Goal: Find specific page/section: Find specific page/section

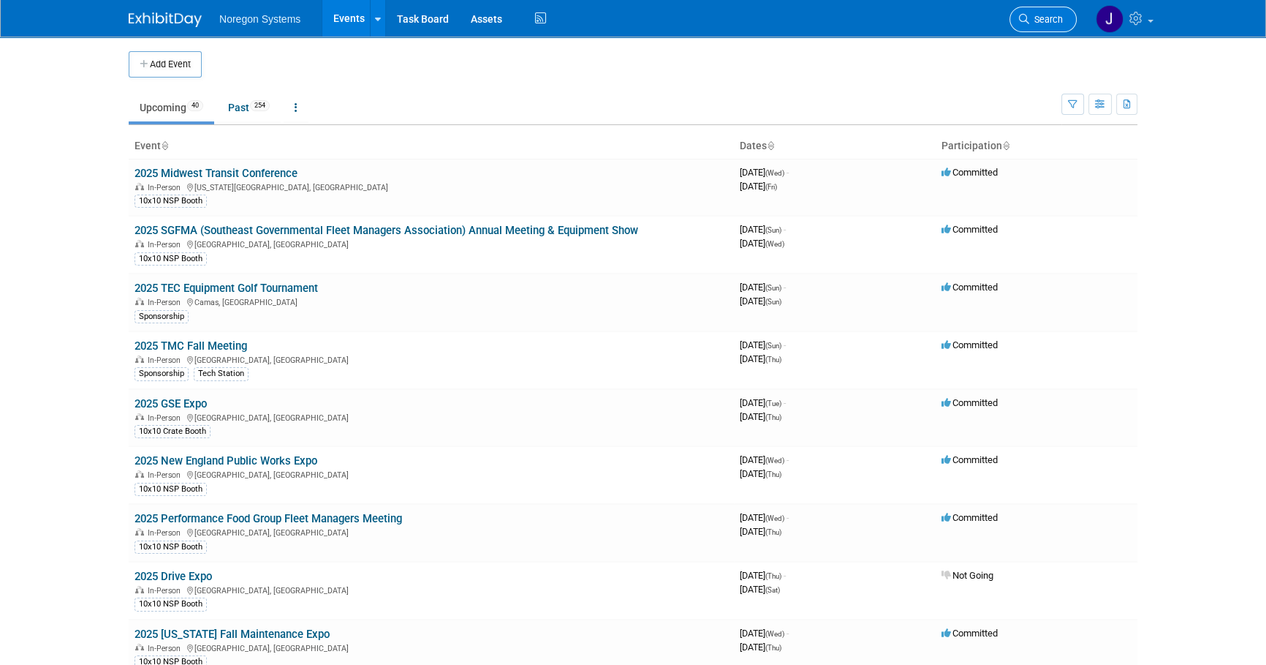
click at [1044, 23] on span "Search" at bounding box center [1046, 19] width 34 height 11
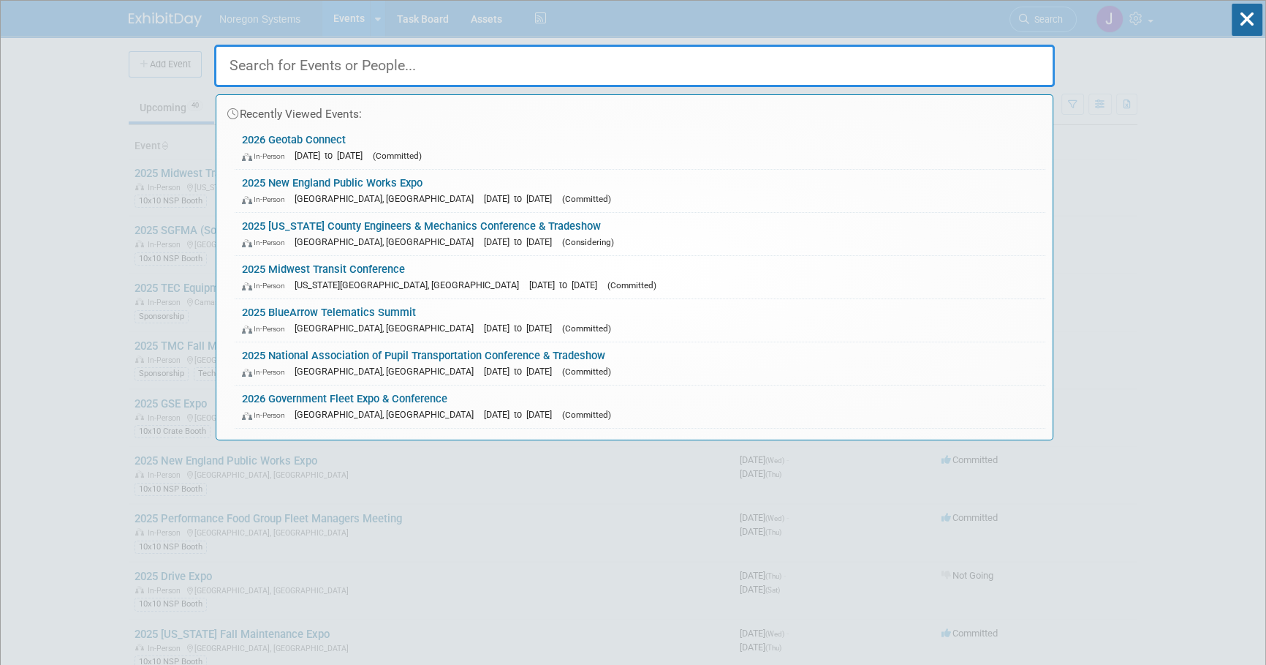
click at [970, 62] on input "text" at bounding box center [634, 66] width 841 height 42
paste input "[PERSON_NAME]"
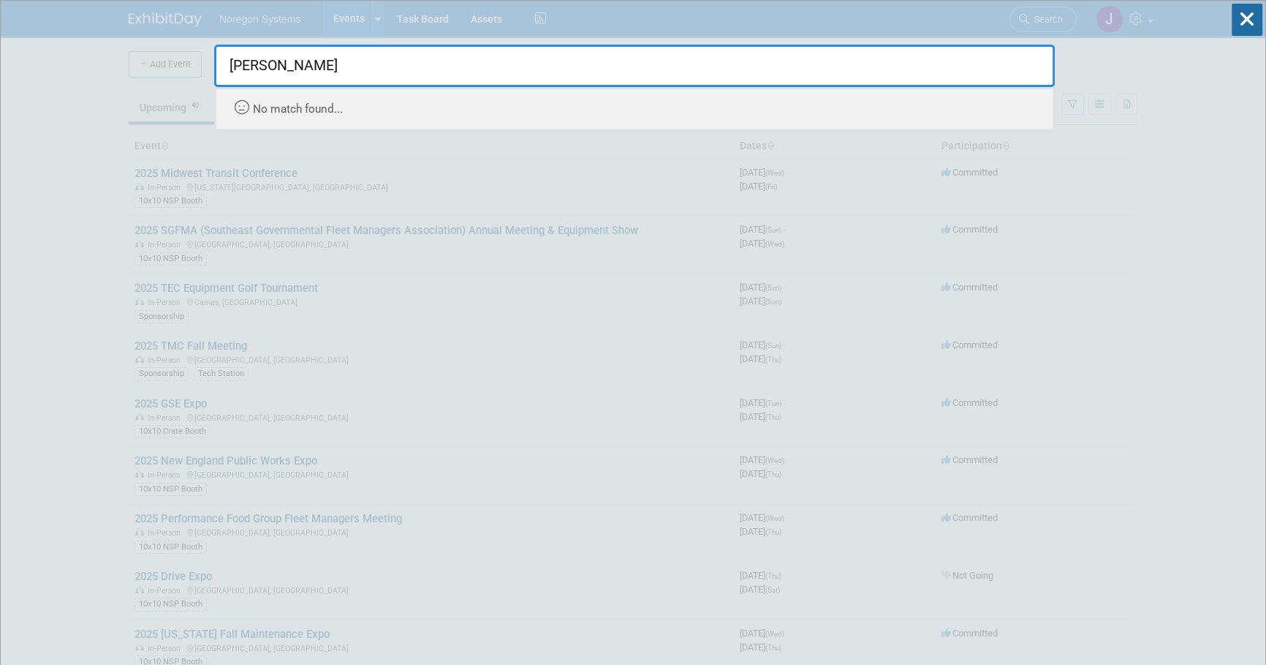
type input "[PERSON_NAME]"
drag, startPoint x: 428, startPoint y: 63, endPoint x: 120, endPoint y: 61, distance: 308.5
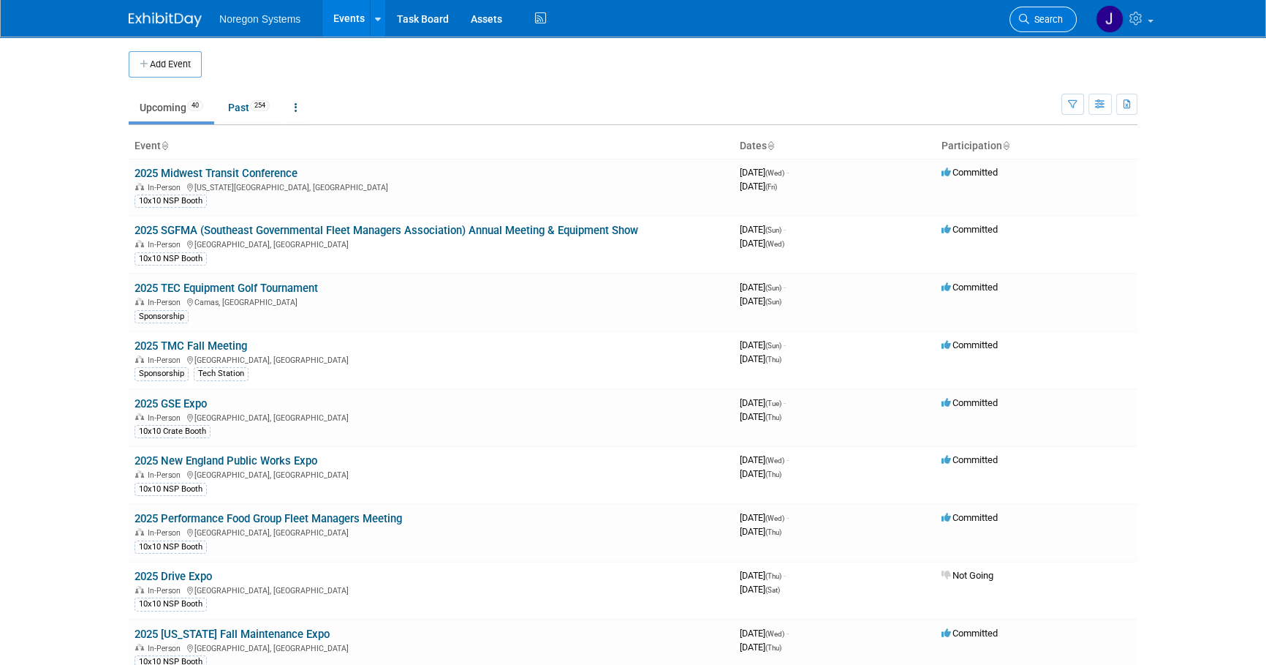
click at [1045, 19] on span "Search" at bounding box center [1046, 19] width 34 height 11
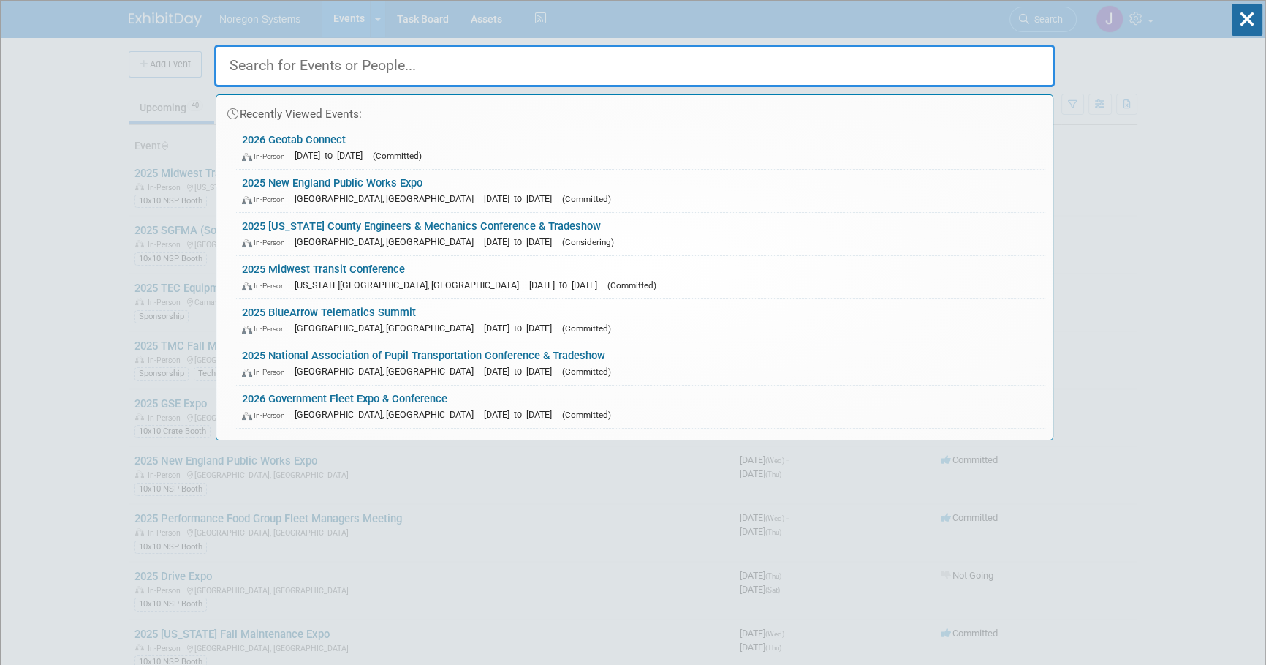
click at [871, 64] on input "text" at bounding box center [634, 66] width 841 height 42
paste input "[PERSON_NAME]"
type input "[PERSON_NAME]"
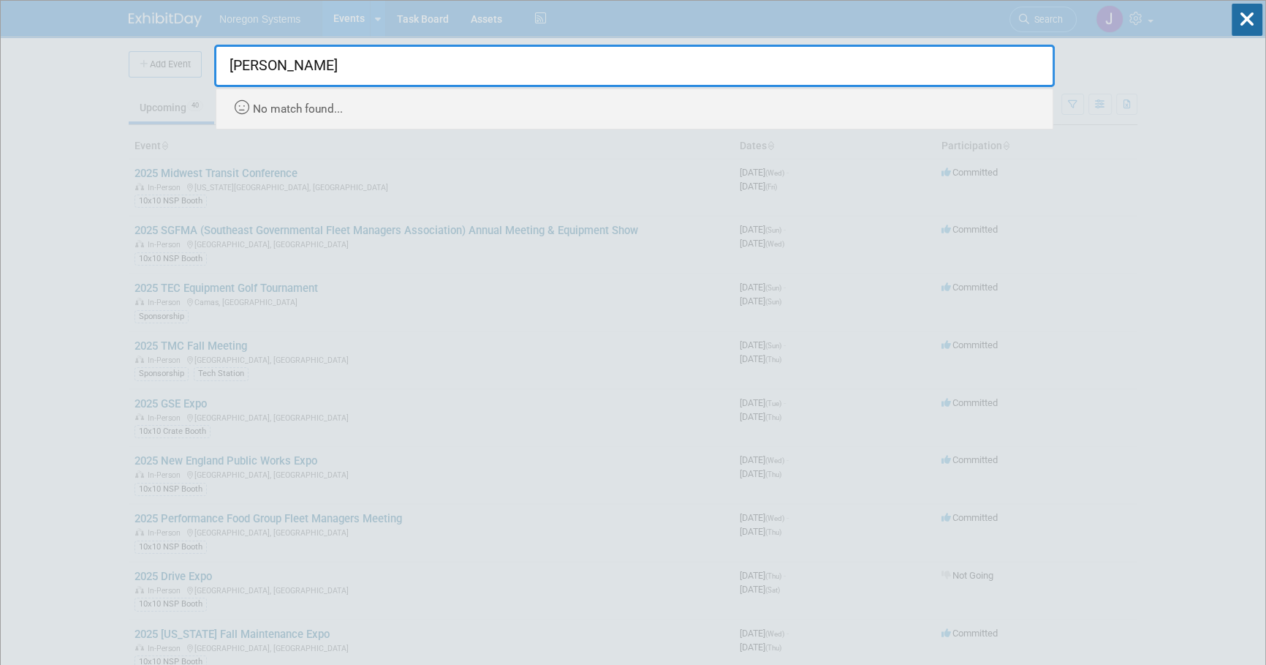
drag, startPoint x: 859, startPoint y: 73, endPoint x: 132, endPoint y: 80, distance: 727.5
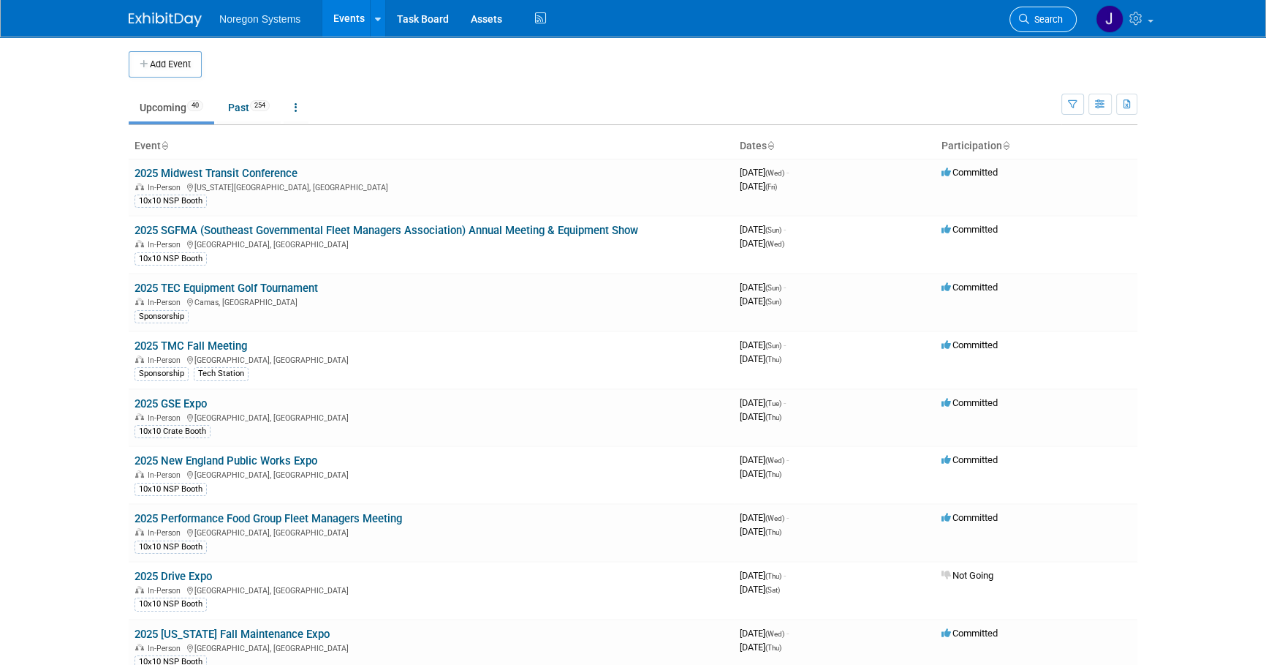
click at [1058, 23] on span "Search" at bounding box center [1046, 19] width 34 height 11
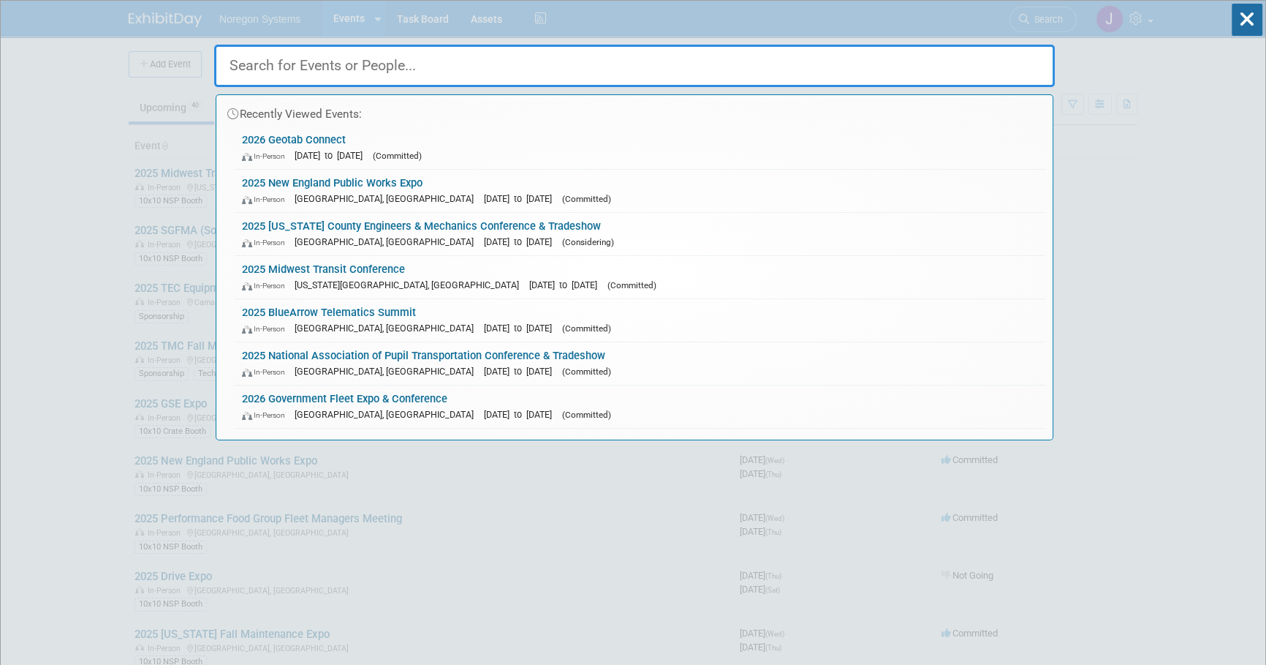
click at [994, 56] on input "text" at bounding box center [634, 66] width 841 height 42
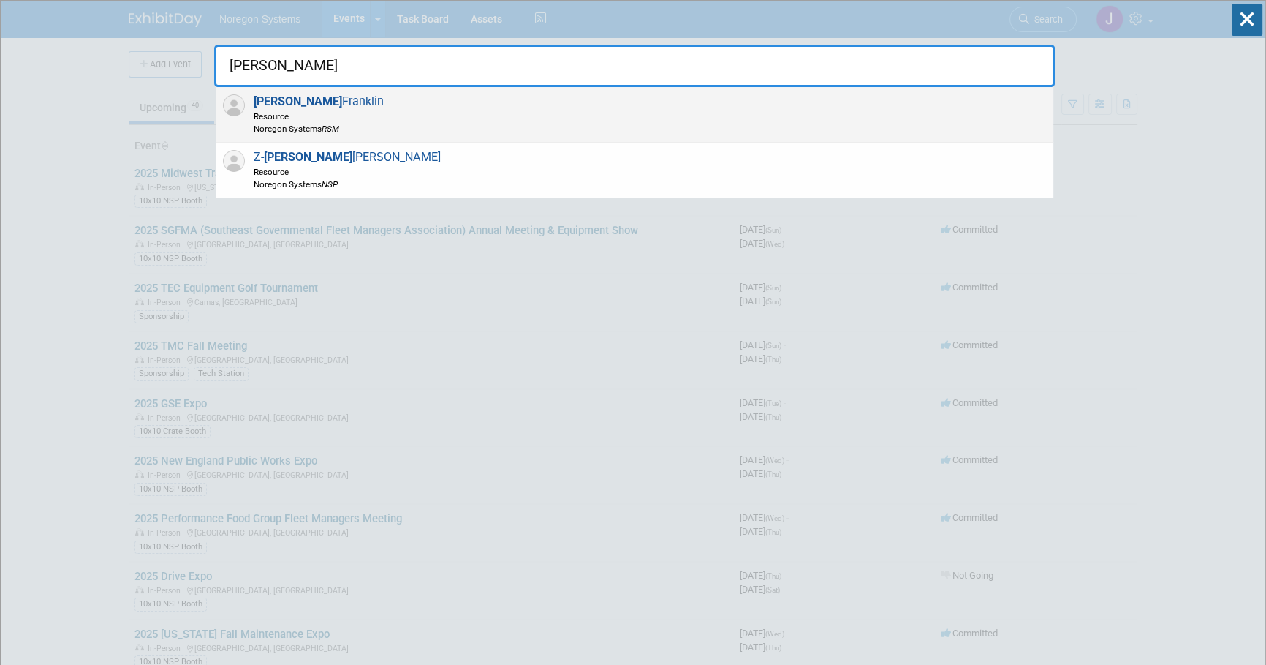
type input "[PERSON_NAME]"
click at [745, 121] on div "[PERSON_NAME] Resource Noregon Systems RSM" at bounding box center [635, 115] width 838 height 56
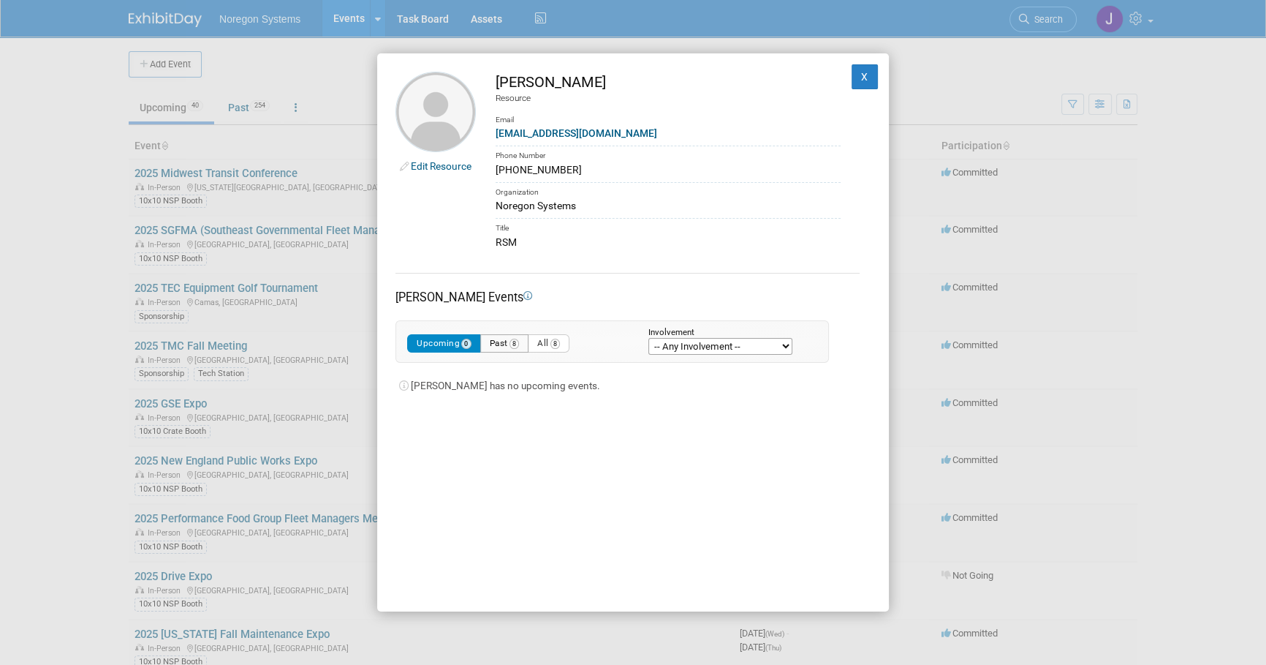
click at [493, 343] on button "Past 8" at bounding box center [504, 343] width 49 height 18
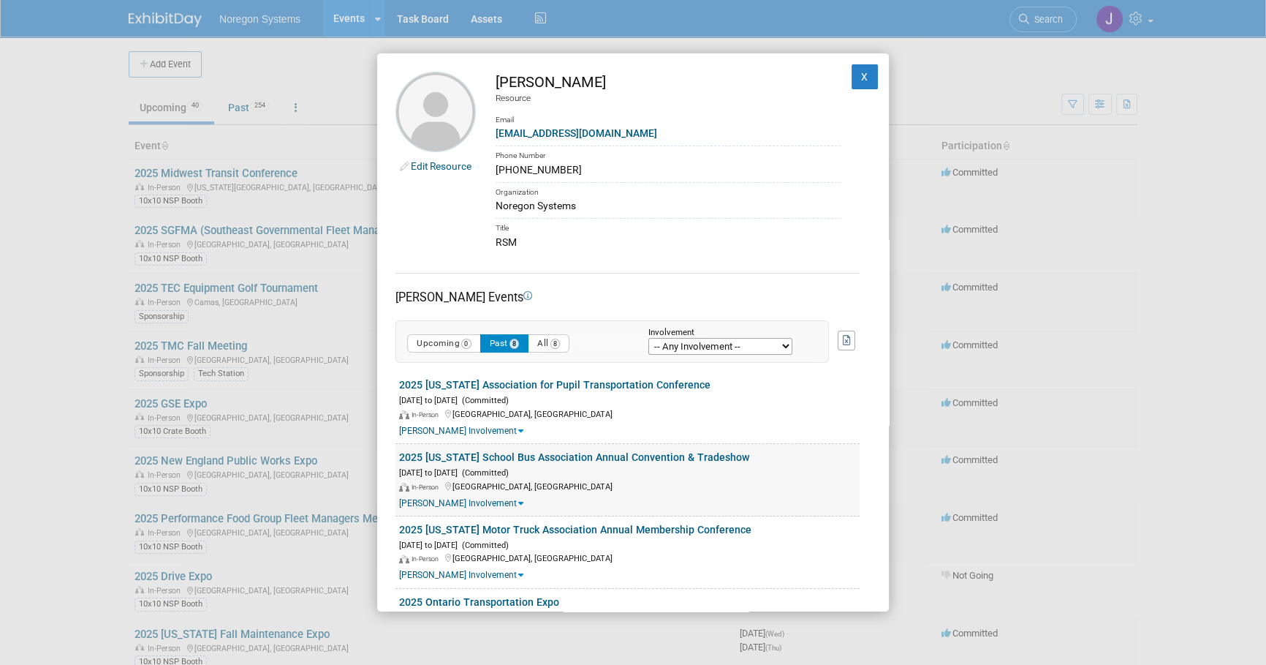
scroll to position [66, 0]
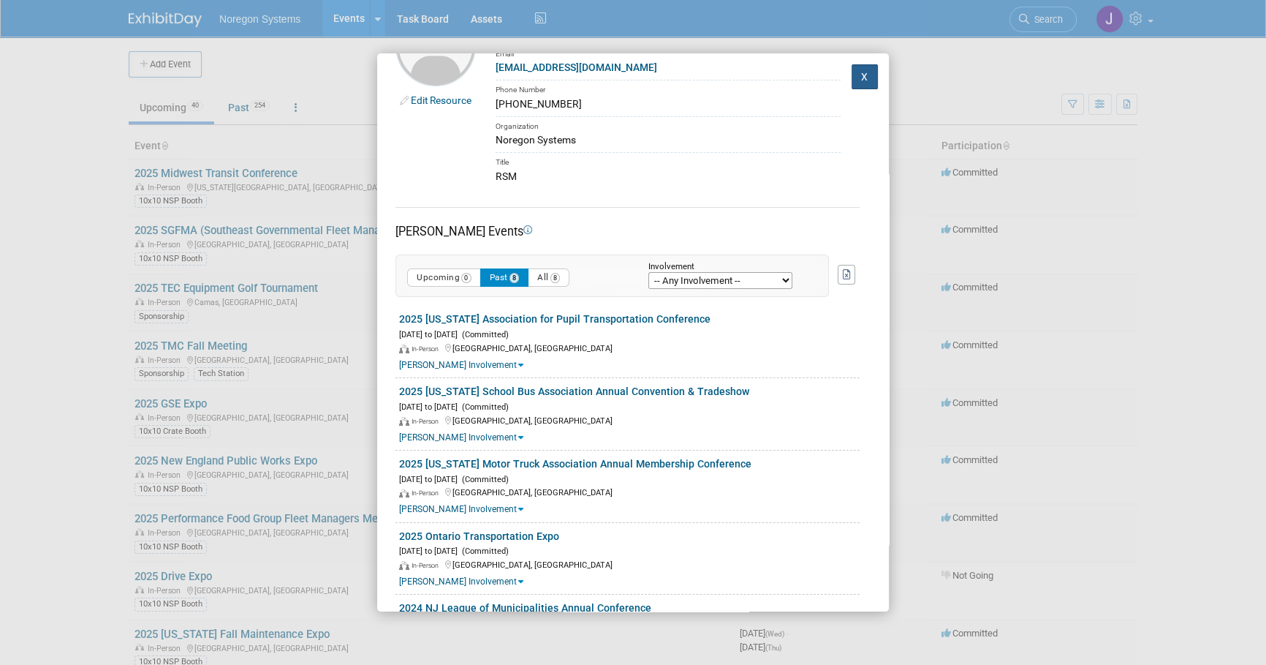
click at [860, 68] on button "X" at bounding box center [865, 76] width 26 height 25
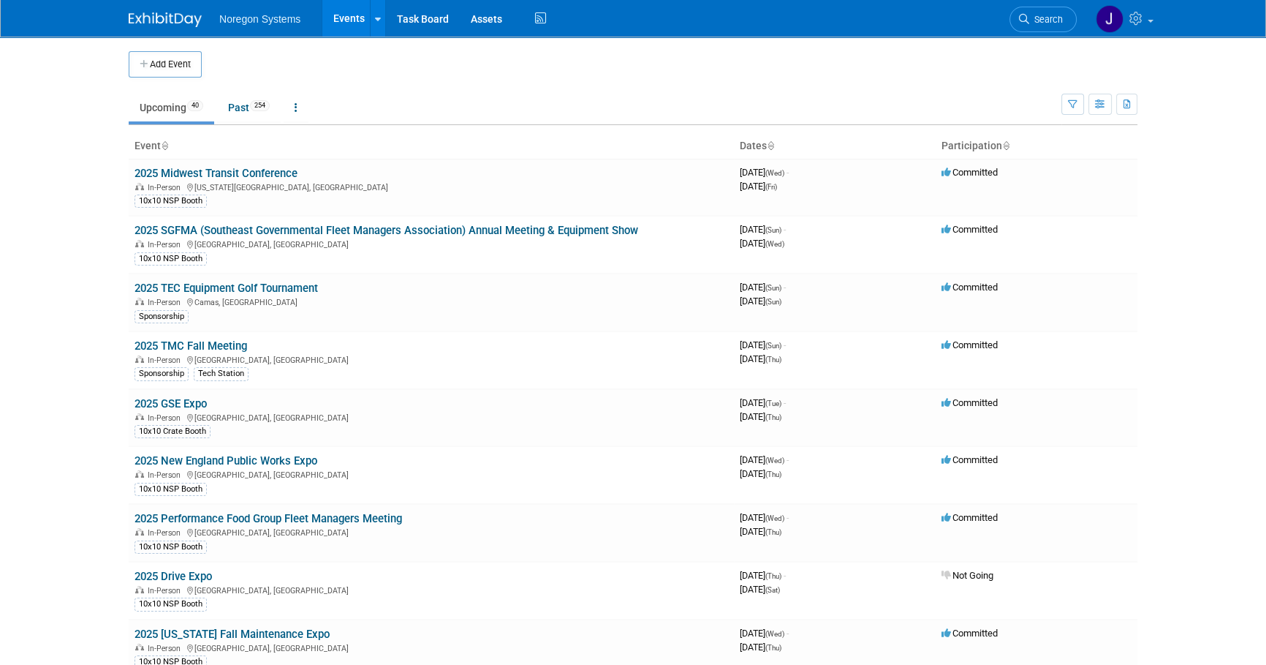
click at [175, 4] on div at bounding box center [174, 13] width 91 height 27
click at [167, 23] on img at bounding box center [165, 19] width 73 height 15
